Goal: Information Seeking & Learning: Learn about a topic

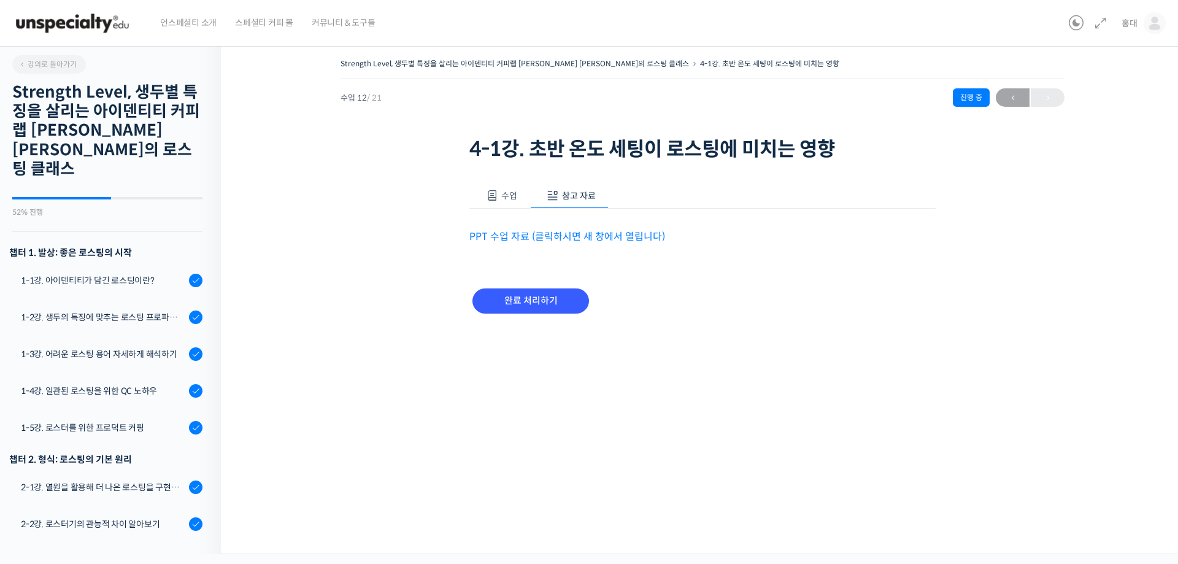
scroll to position [498, 0]
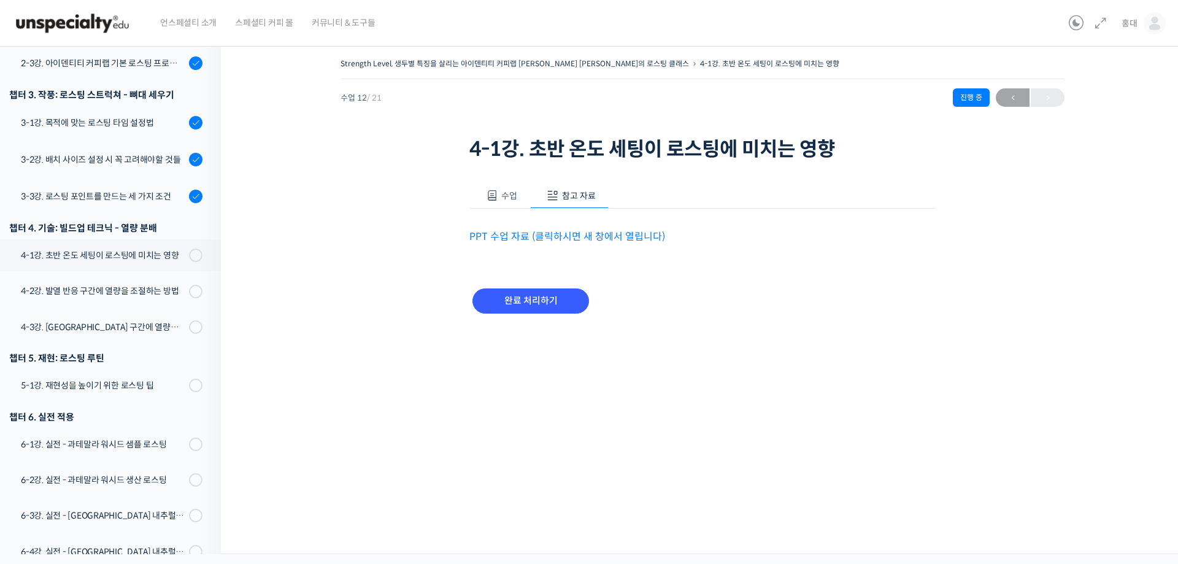
click at [572, 237] on link "PPT 수업 자료 (클릭하시면 새 창에서 열립니다)" at bounding box center [567, 236] width 196 height 13
click at [545, 305] on input "완료 처리하기" at bounding box center [530, 300] width 117 height 25
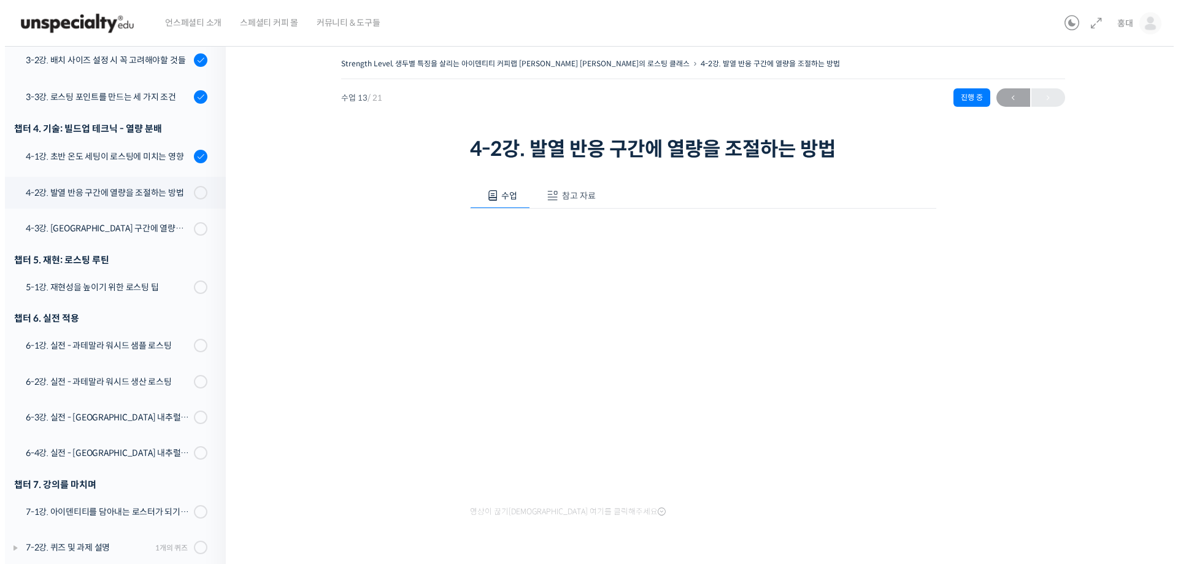
scroll to position [498, 0]
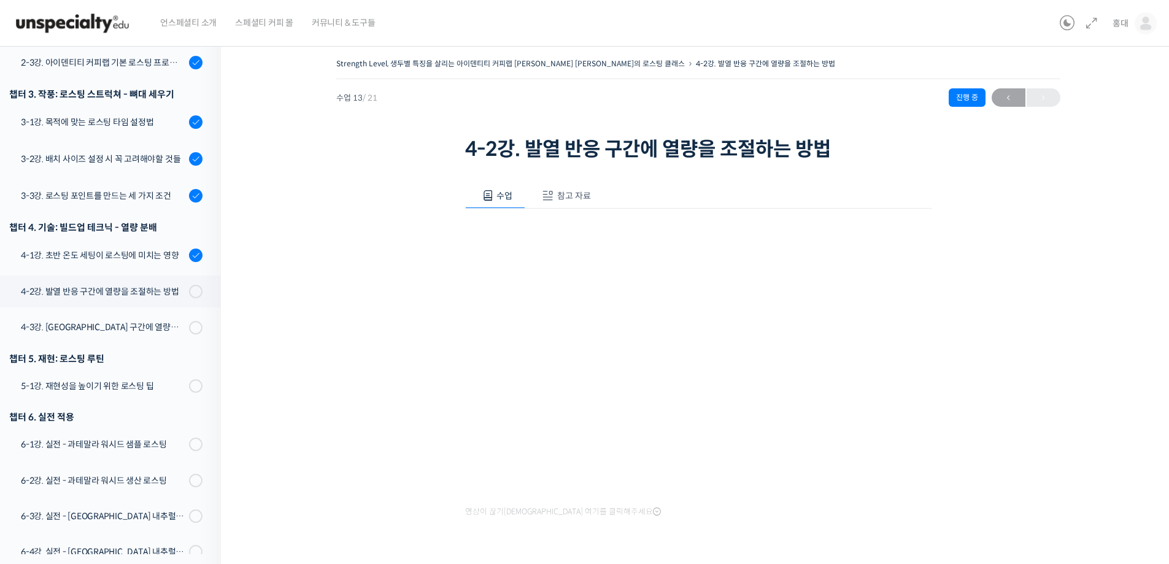
click at [547, 195] on span at bounding box center [548, 196] width 12 height 12
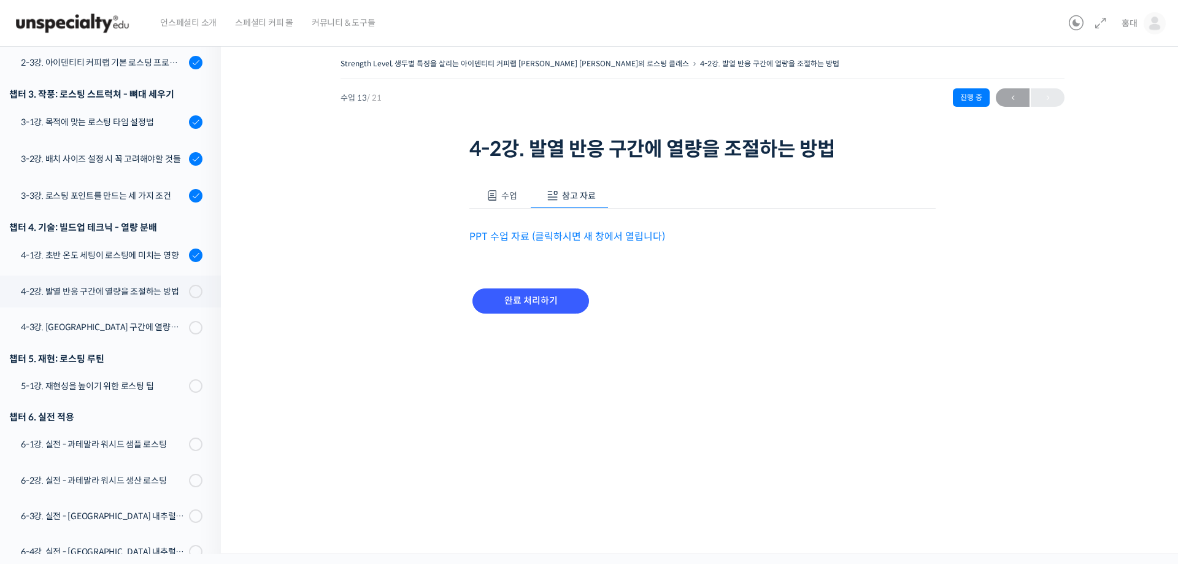
click at [549, 233] on link "PPT 수업 자료 (클릭하시면 새 창에서 열립니다)" at bounding box center [567, 236] width 196 height 13
click at [533, 310] on input "완료 처리하기" at bounding box center [530, 300] width 117 height 25
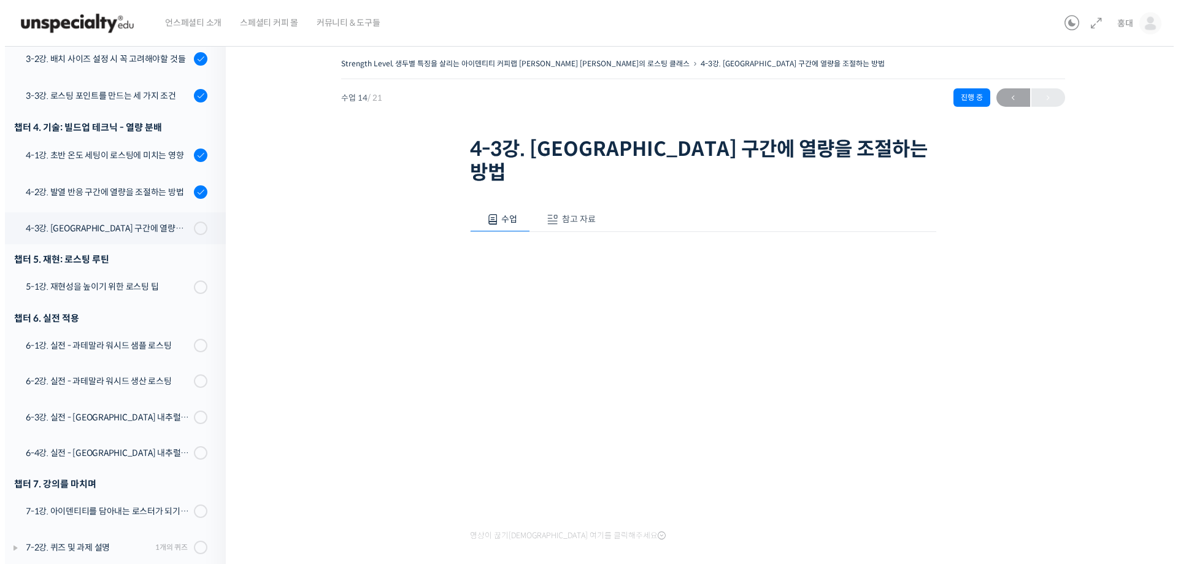
scroll to position [499, 0]
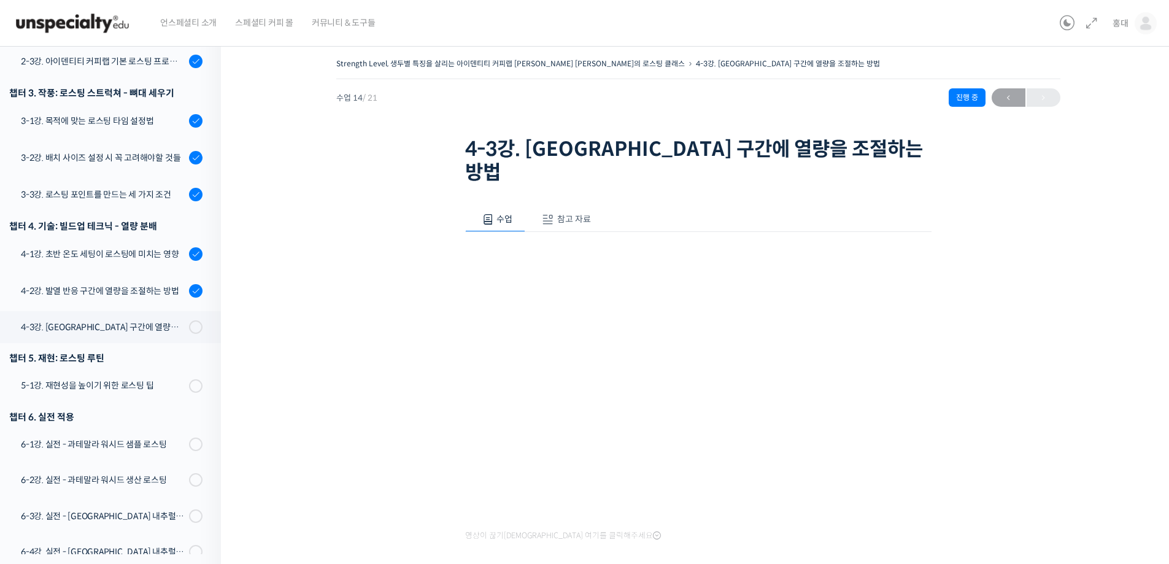
click at [565, 214] on span "참고 자료" at bounding box center [574, 219] width 34 height 11
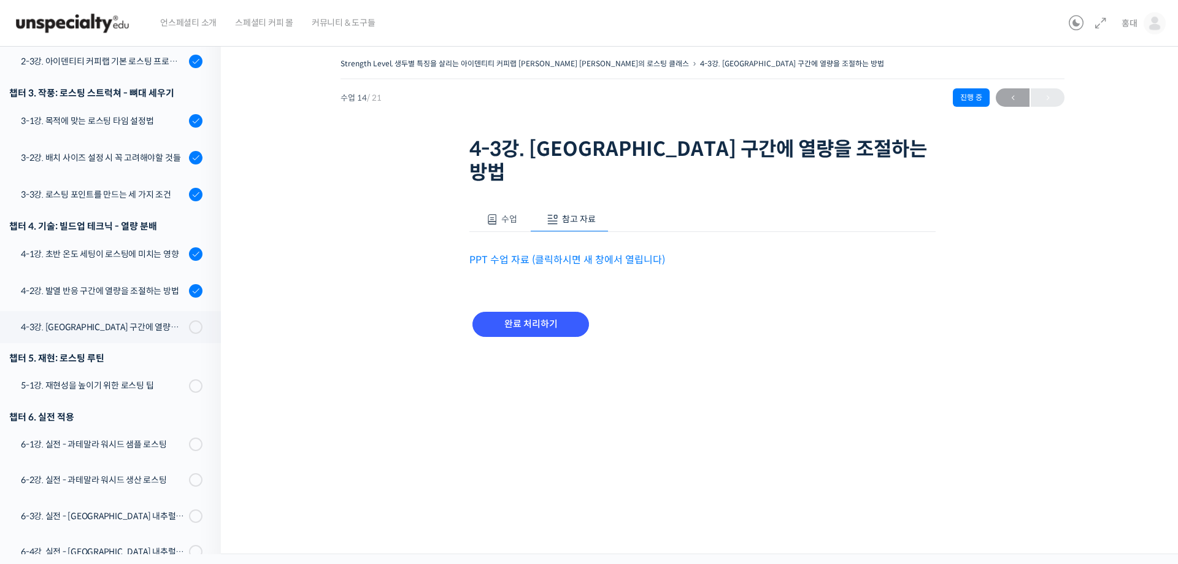
click at [569, 252] on p "PPT 수업 자료 (클릭하시면 새 창에서 열립니다)" at bounding box center [702, 260] width 466 height 17
click at [569, 253] on link "PPT 수업 자료 (클릭하시면 새 창에서 열립니다)" at bounding box center [567, 259] width 196 height 13
click at [550, 312] on input "완료 처리하기" at bounding box center [530, 324] width 117 height 25
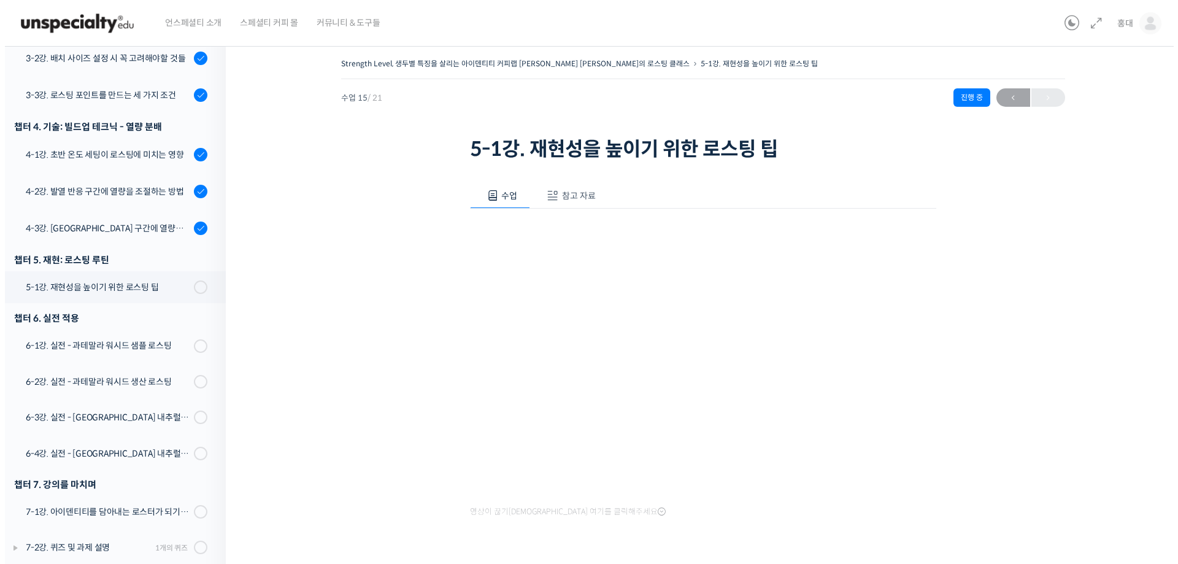
scroll to position [500, 0]
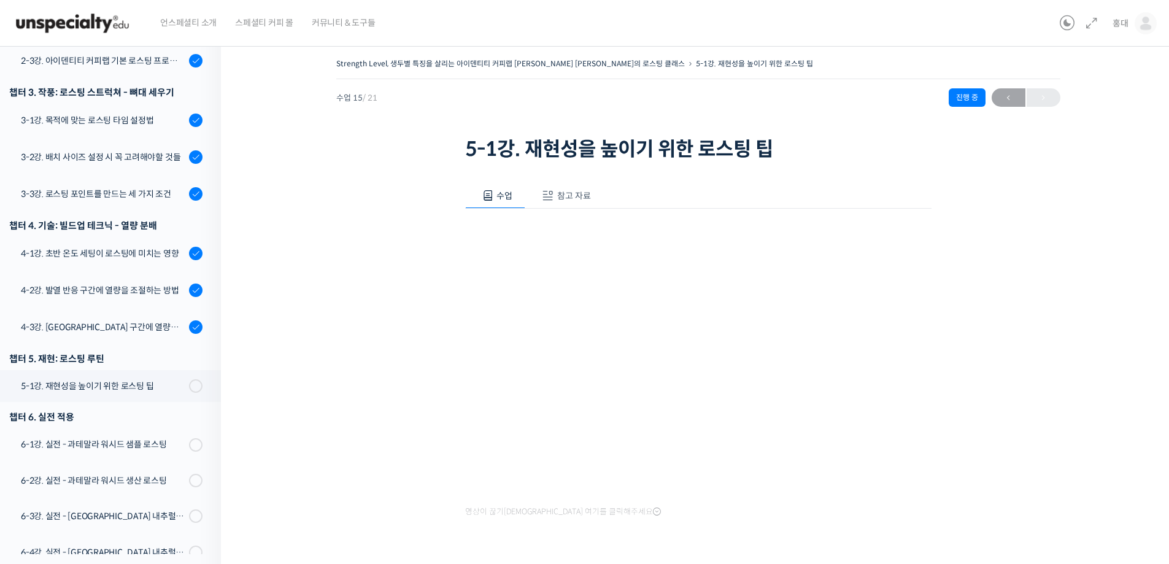
click at [552, 195] on span at bounding box center [548, 196] width 12 height 12
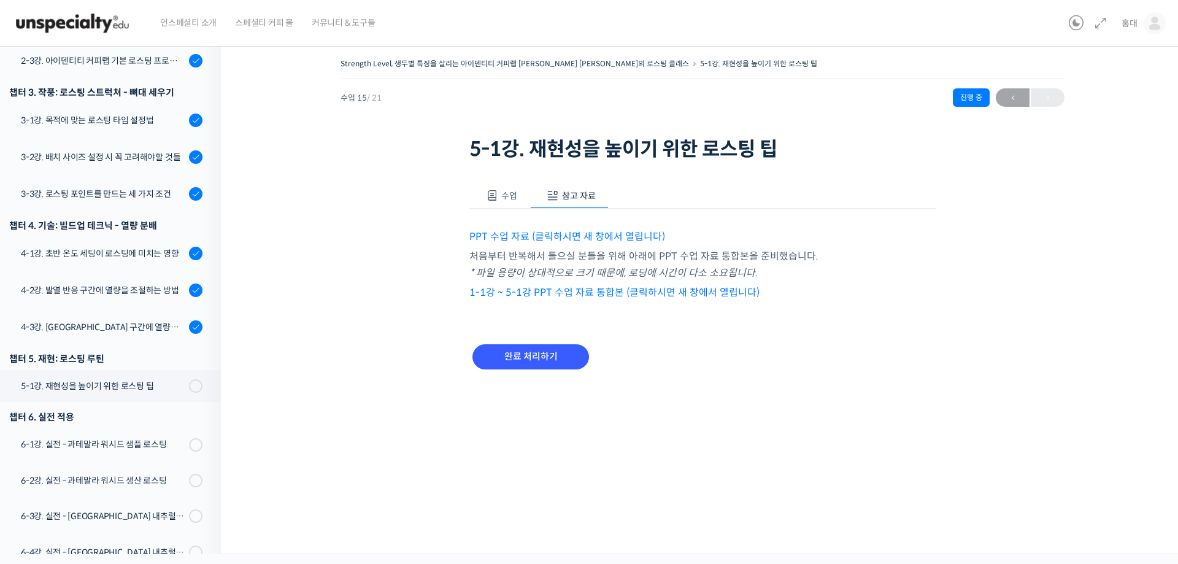
click at [607, 295] on link "1-1강 ~ 5-1강 PPT 수업 자료 통합본 (클릭하시면 새 창에서 열립니다)" at bounding box center [614, 292] width 290 height 13
click at [639, 232] on link "PPT 수업 자료 (클릭하시면 새 창에서 열립니다)" at bounding box center [567, 236] width 196 height 13
click at [534, 294] on link "1-1강 ~ 5-1강 PPT 수업 자료 통합본 (클릭하시면 새 창에서 열립니다)" at bounding box center [614, 292] width 290 height 13
click at [400, 309] on div "Strength Level, 생두별 특징을 살리는 아이덴티티 커피랩 윤원균 대표의 로스팅 클래스 5-1강. 재현성을 높이기 위한 로스팅 팁 진…" at bounding box center [702, 228] width 841 height 347
click at [484, 357] on input "완료 처리하기" at bounding box center [530, 356] width 117 height 25
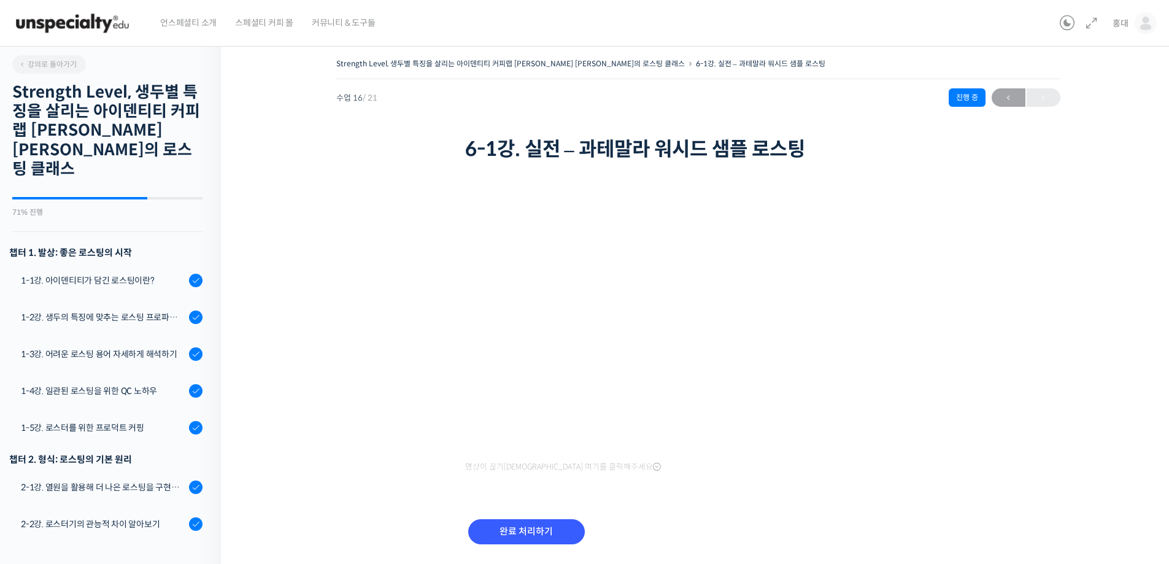
scroll to position [600, 0]
